Goal: Navigation & Orientation: Find specific page/section

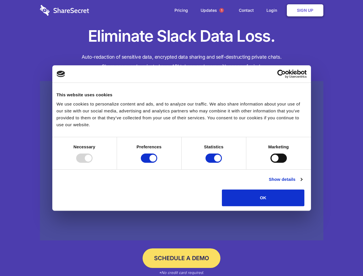
click at [93, 163] on div at bounding box center [84, 158] width 16 height 9
click at [157, 163] on input "Preferences" at bounding box center [149, 158] width 16 height 9
checkbox input "false"
click at [215, 163] on input "Statistics" at bounding box center [214, 158] width 16 height 9
checkbox input "false"
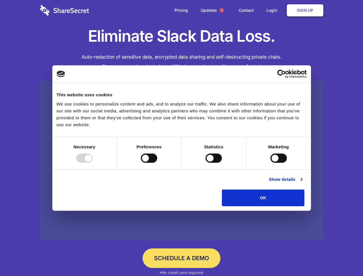
click at [271, 163] on input "Marketing" at bounding box center [279, 158] width 16 height 9
checkbox input "true"
click at [302, 183] on link "Show details" at bounding box center [285, 179] width 33 height 7
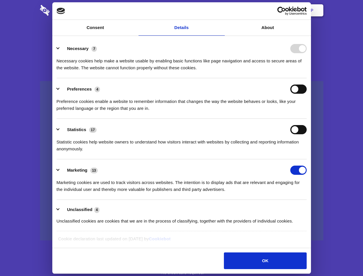
click at [307, 78] on li "Necessary 7 Necessary cookies help make a website usable by enabling basic func…" at bounding box center [182, 58] width 250 height 41
click at [222, 10] on span "1" at bounding box center [222, 10] width 5 height 5
